Goal: Task Accomplishment & Management: Use online tool/utility

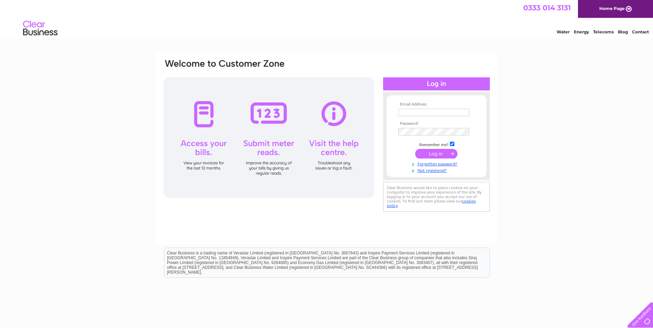
type input "michelle@grecodev.co.uk"
click at [446, 155] on input "submit" at bounding box center [436, 154] width 42 height 10
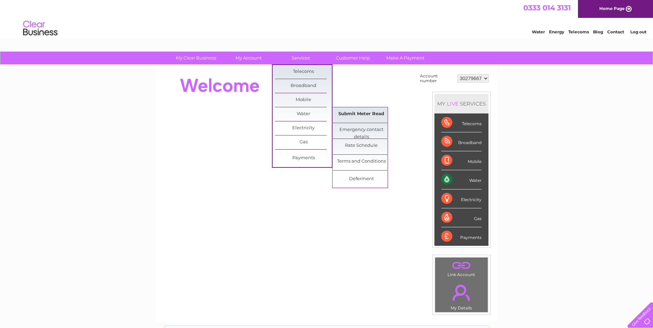
click at [367, 113] on link "Submit Meter Read" at bounding box center [361, 114] width 57 height 14
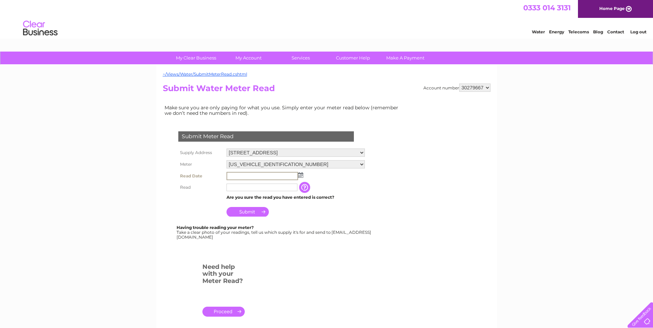
click at [234, 178] on input "text" at bounding box center [263, 176] width 72 height 8
click at [299, 173] on img at bounding box center [300, 175] width 5 height 6
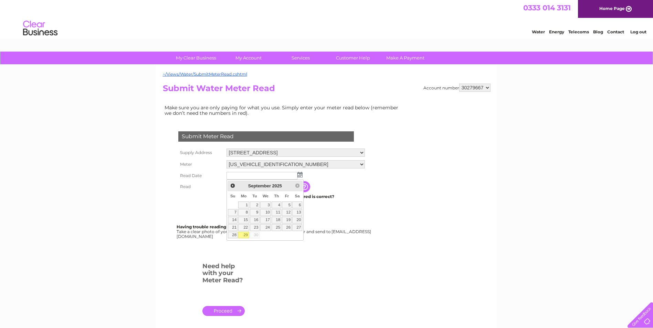
click at [245, 237] on link "29" at bounding box center [243, 235] width 11 height 7
type input "2025/09/29"
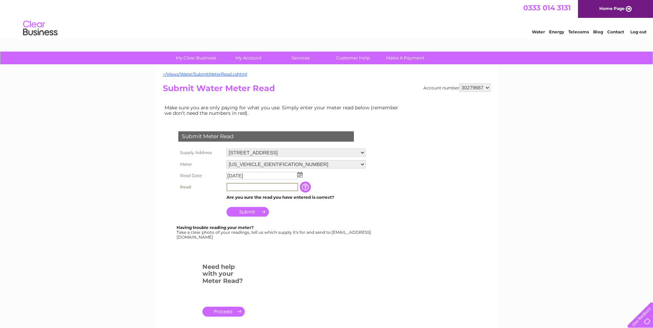
click at [236, 188] on input "text" at bounding box center [263, 187] width 72 height 8
type input "662"
click at [247, 212] on input "Submit" at bounding box center [248, 212] width 42 height 10
